Goal: Navigation & Orientation: Find specific page/section

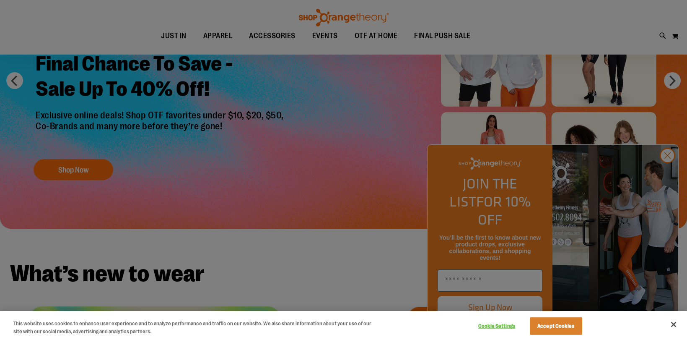
scroll to position [127, 0]
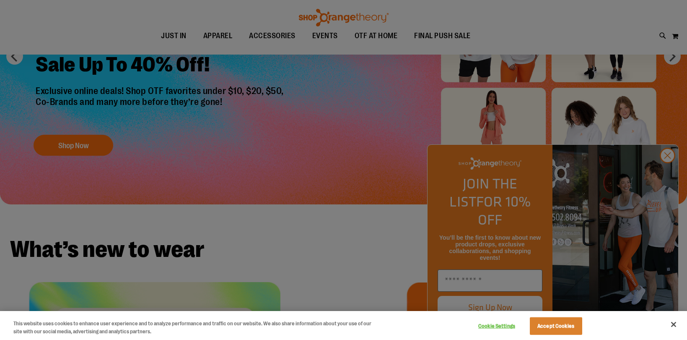
click at [667, 174] on div at bounding box center [343, 170] width 687 height 340
click at [669, 173] on div at bounding box center [343, 170] width 687 height 340
click at [677, 326] on button "Close" at bounding box center [673, 324] width 18 height 18
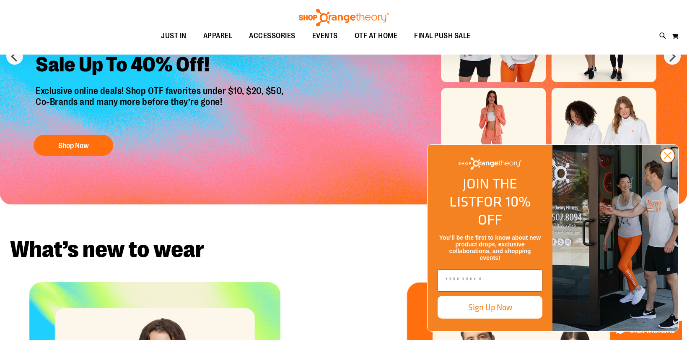
click at [664, 162] on circle "Close dialog" at bounding box center [668, 155] width 14 height 14
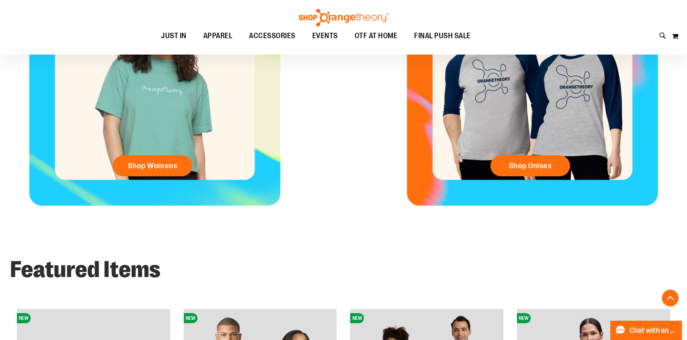
scroll to position [0, 0]
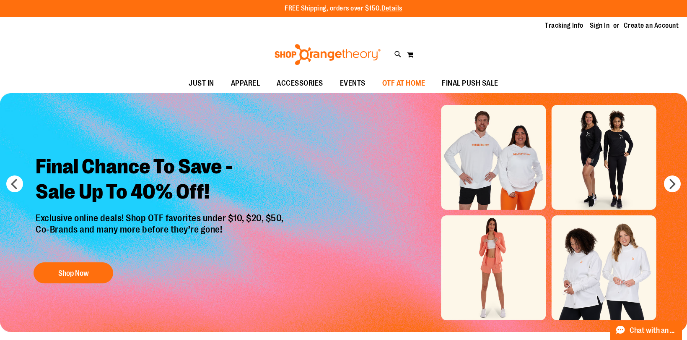
click at [409, 82] on span "OTF AT HOME" at bounding box center [403, 83] width 43 height 19
